Goal: Browse casually

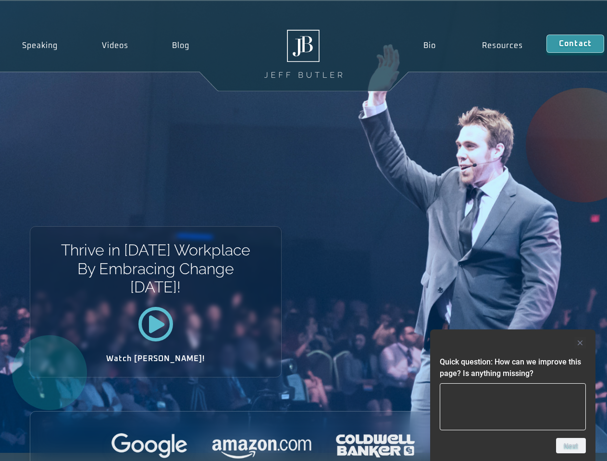
click at [303, 231] on div "Thrive in [DATE] Workplace By Embracing Change [DATE]! Watch [PERSON_NAME]!" at bounding box center [303, 227] width 607 height 452
click at [513, 343] on div at bounding box center [513, 343] width 146 height 12
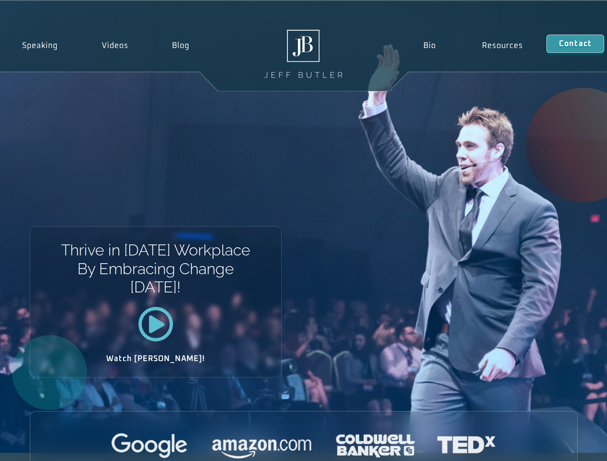
click at [571, 446] on div at bounding box center [303, 446] width 547 height 26
